Goal: Task Accomplishment & Management: Use online tool/utility

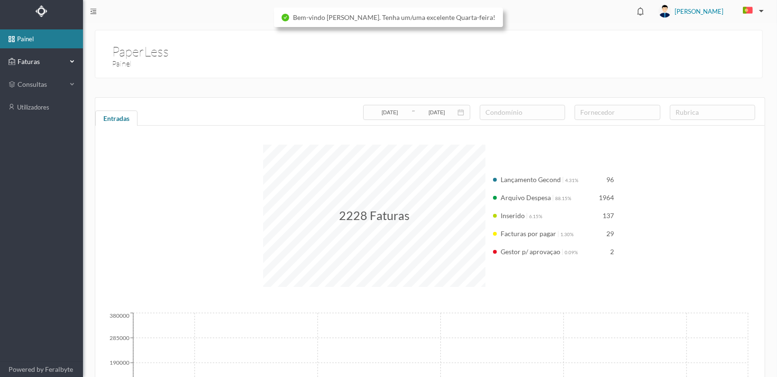
click at [26, 58] on span "Faturas" at bounding box center [41, 61] width 52 height 9
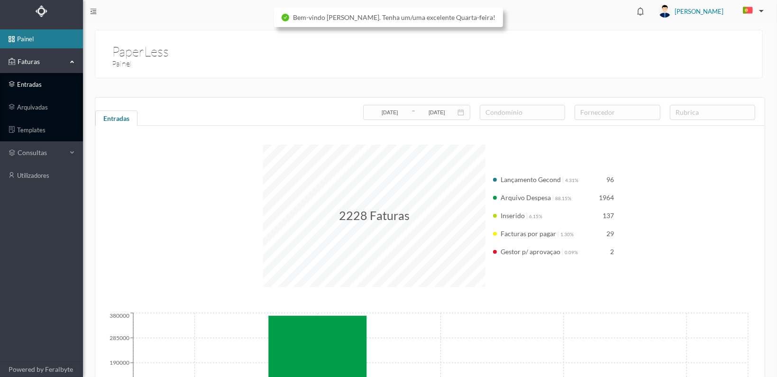
click at [24, 82] on link "entradas" at bounding box center [41, 84] width 83 height 19
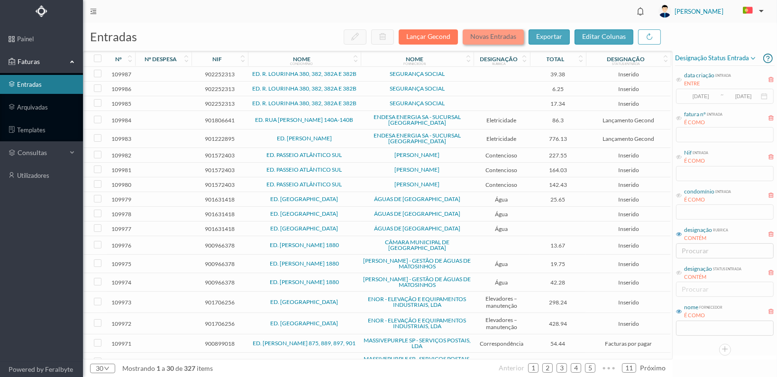
click at [491, 36] on button "Novas Entradas" at bounding box center [493, 36] width 61 height 15
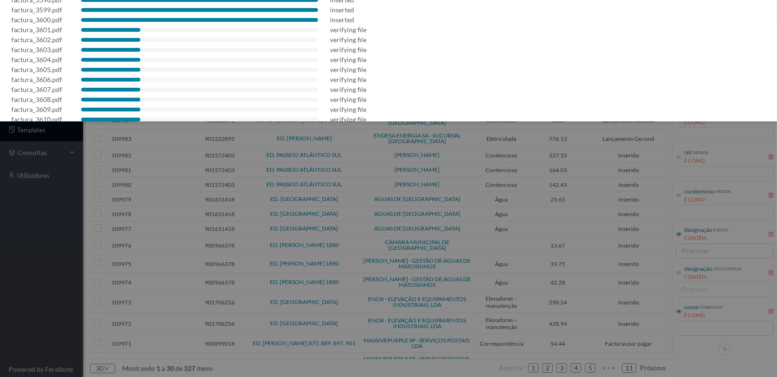
scroll to position [176, 0]
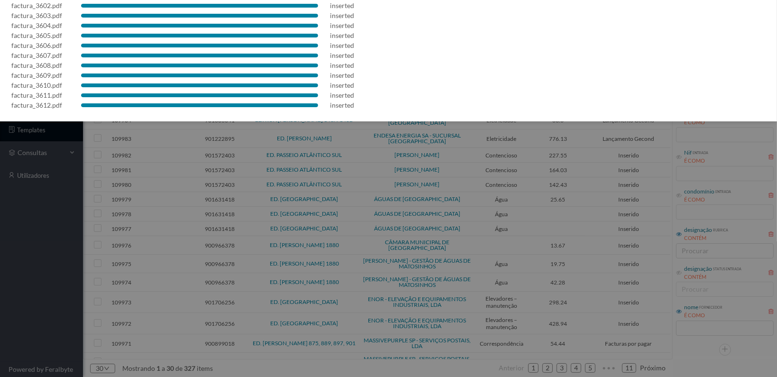
click at [473, 158] on div at bounding box center [388, 188] width 777 height 377
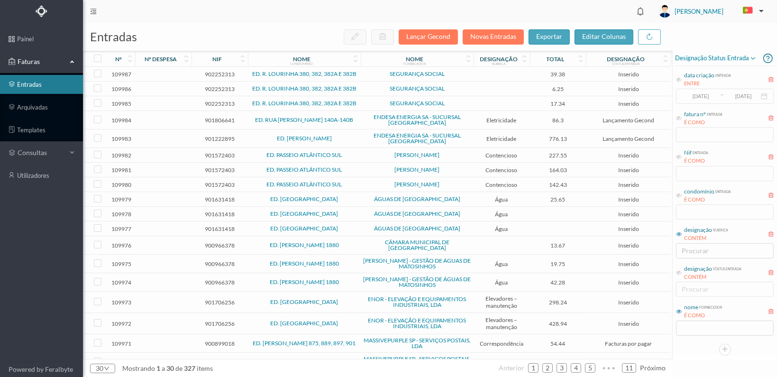
scroll to position [0, 0]
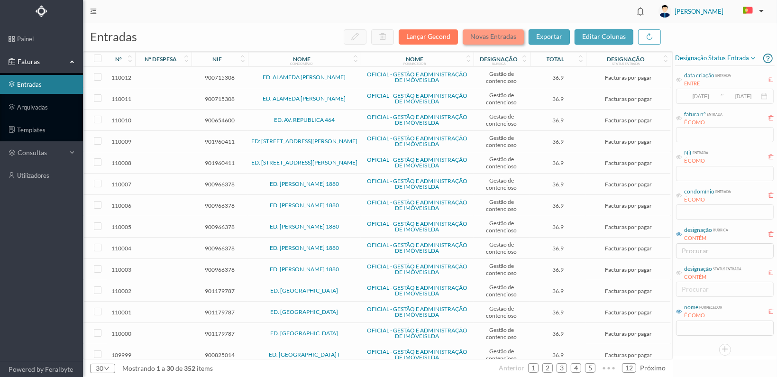
click at [495, 35] on button "Novas Entradas" at bounding box center [493, 36] width 61 height 15
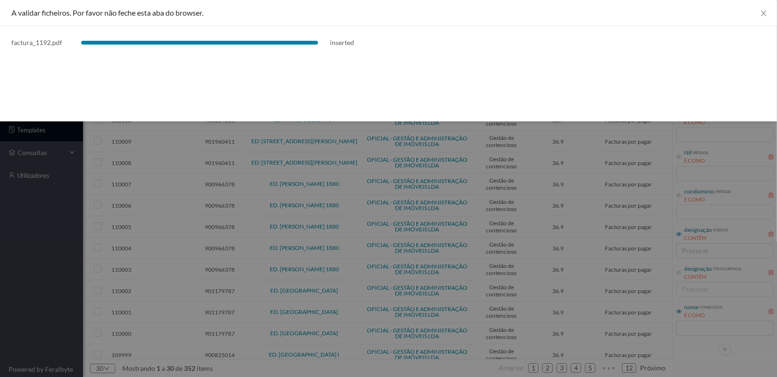
click at [527, 148] on div at bounding box center [388, 188] width 777 height 377
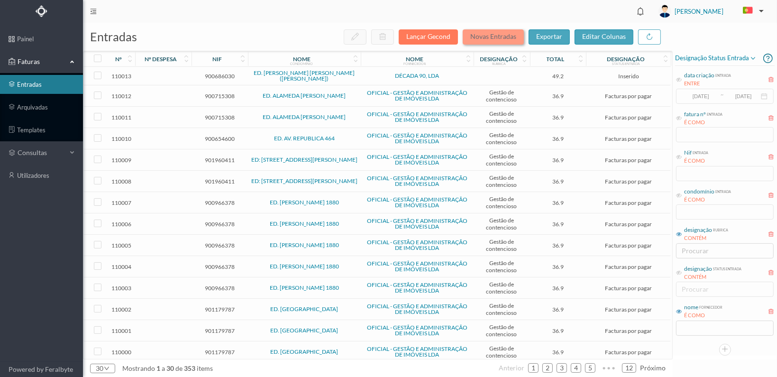
click at [503, 39] on button "Novas Entradas" at bounding box center [493, 36] width 61 height 15
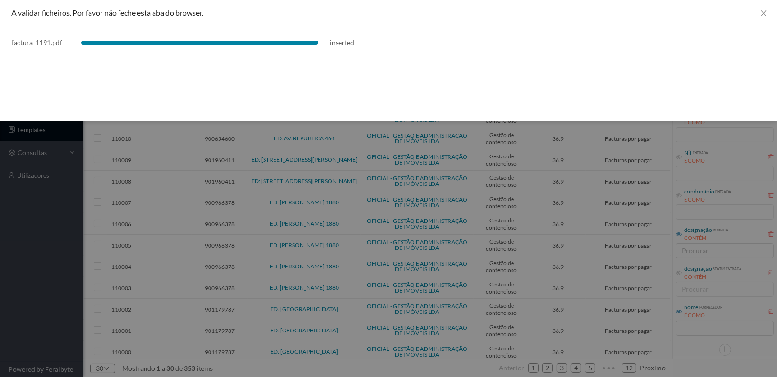
click at [450, 153] on div at bounding box center [388, 188] width 777 height 377
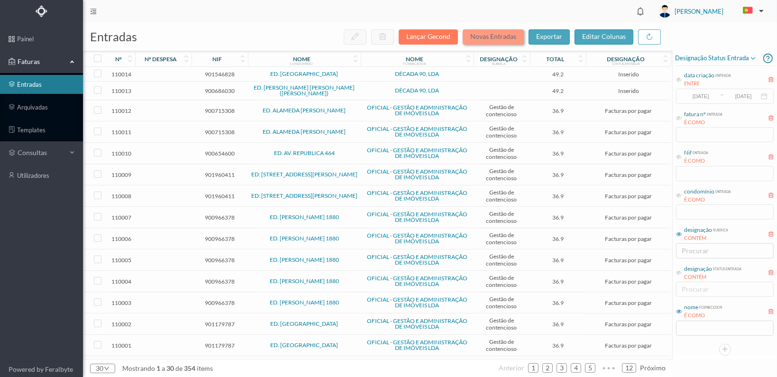
click at [504, 38] on button "Novas Entradas" at bounding box center [493, 36] width 61 height 15
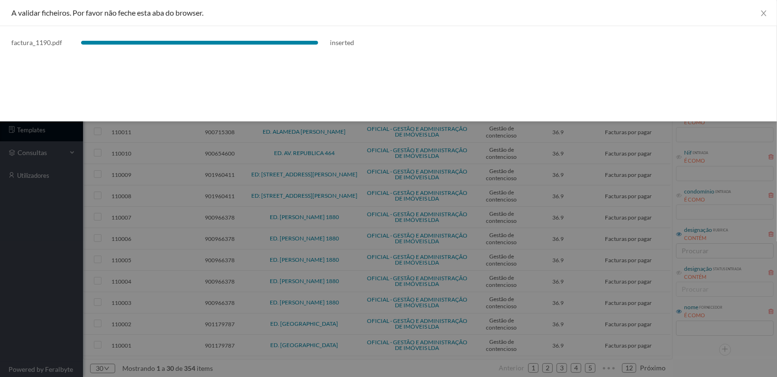
click at [465, 160] on div at bounding box center [388, 188] width 777 height 377
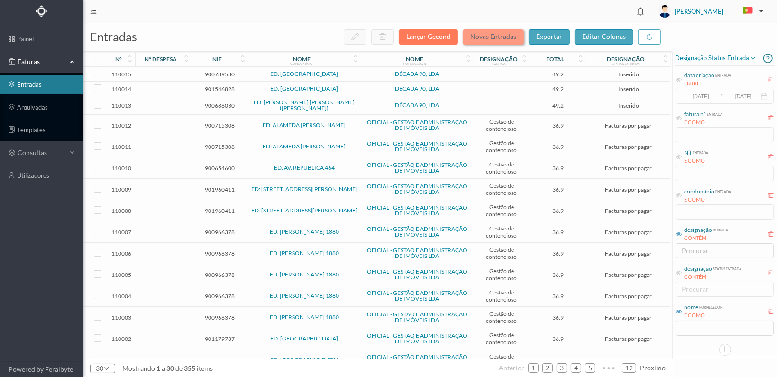
click at [500, 33] on button "Novas Entradas" at bounding box center [493, 36] width 61 height 15
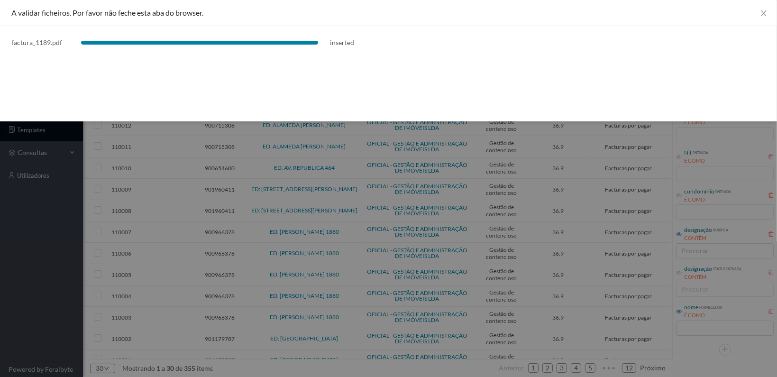
click at [358, 181] on div at bounding box center [388, 188] width 777 height 377
